Goal: Find specific page/section: Find specific page/section

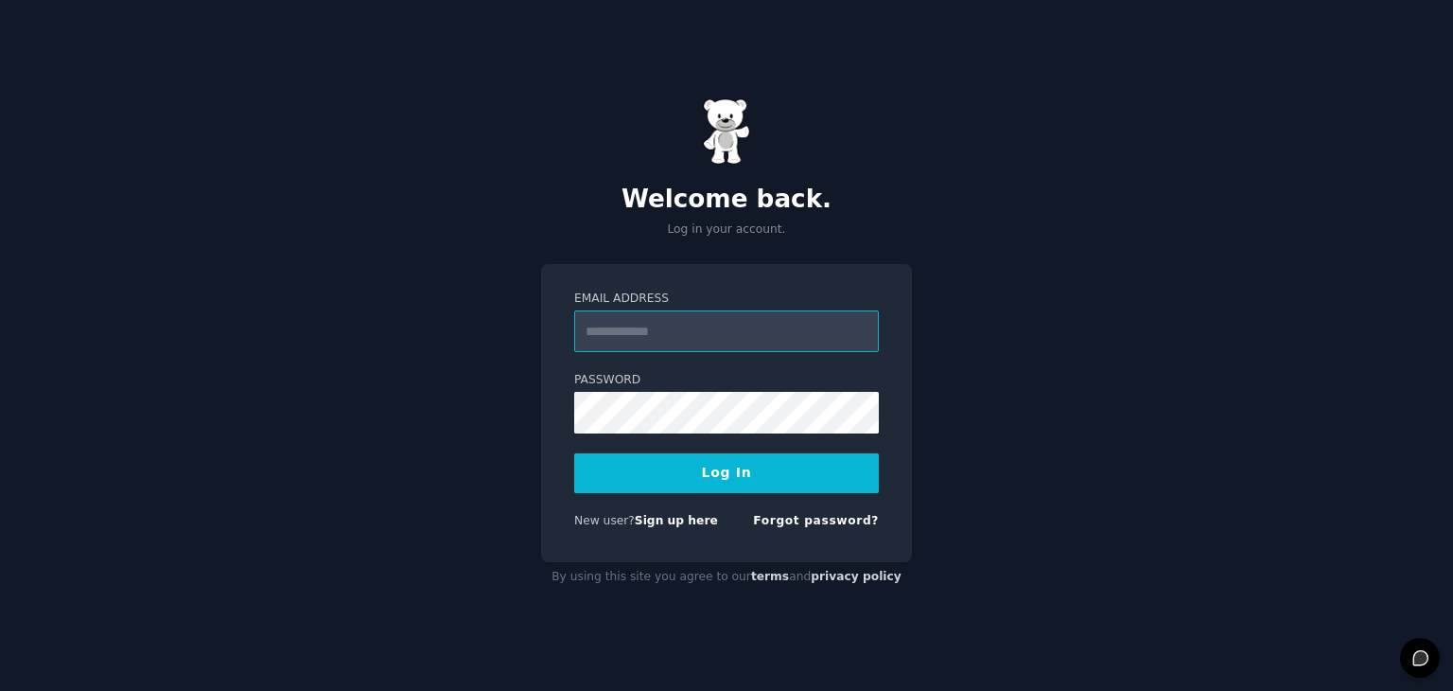
type input "**********"
click at [713, 474] on button "Log In" at bounding box center [726, 473] width 305 height 40
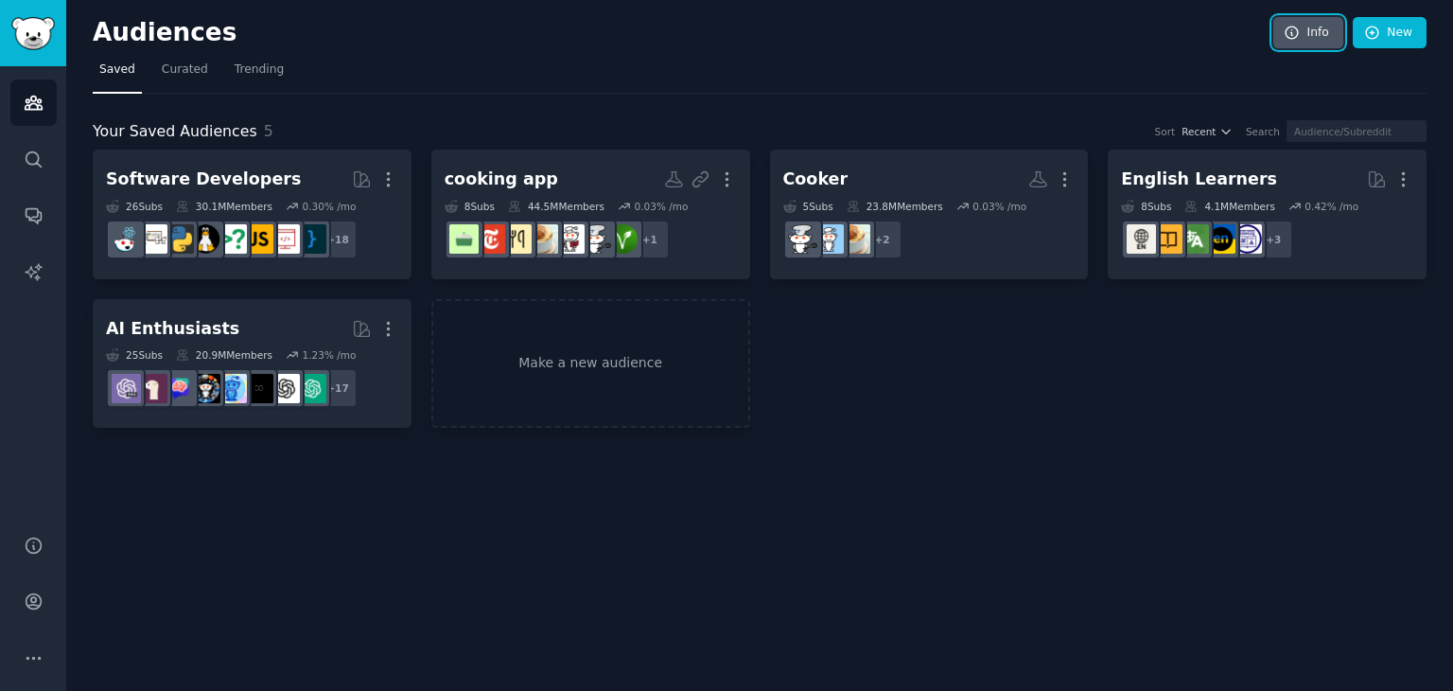
click at [1294, 25] on icon at bounding box center [1292, 33] width 17 height 17
